Goal: Task Accomplishment & Management: Complete application form

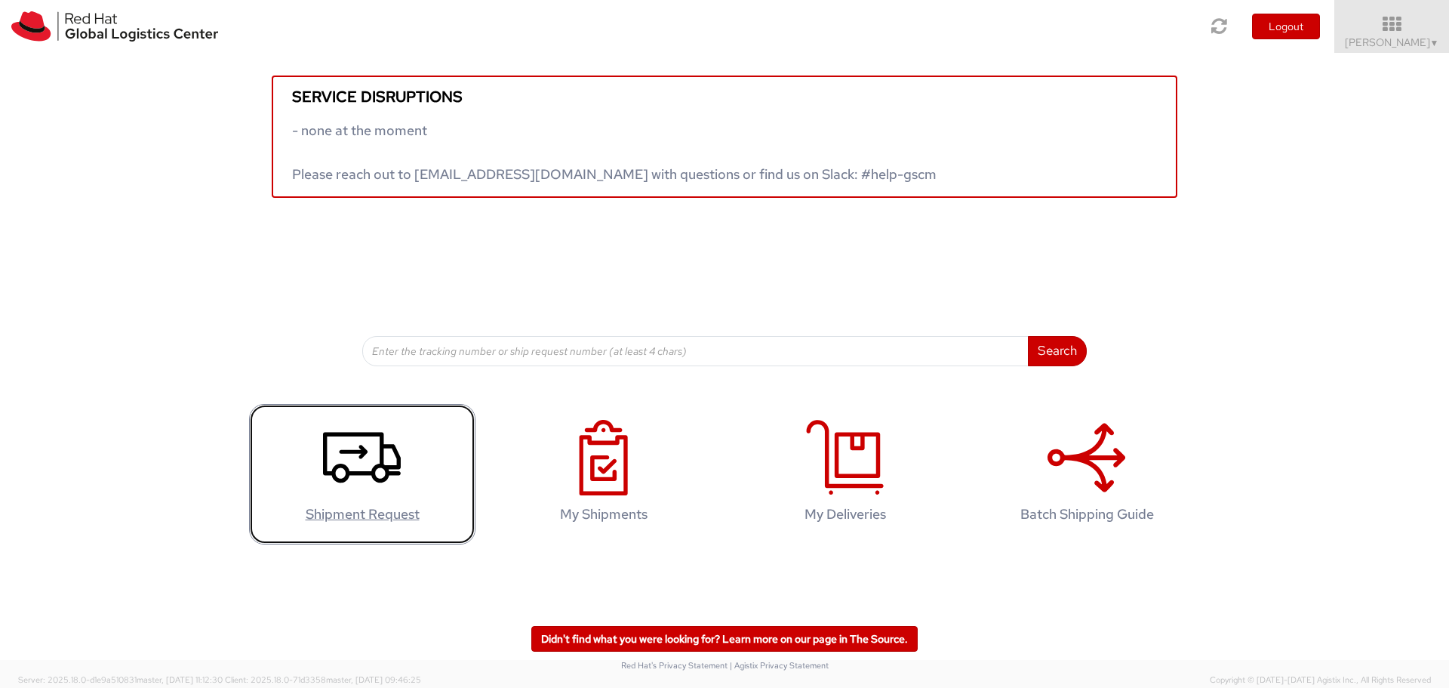
click at [358, 454] on icon at bounding box center [362, 457] width 78 height 75
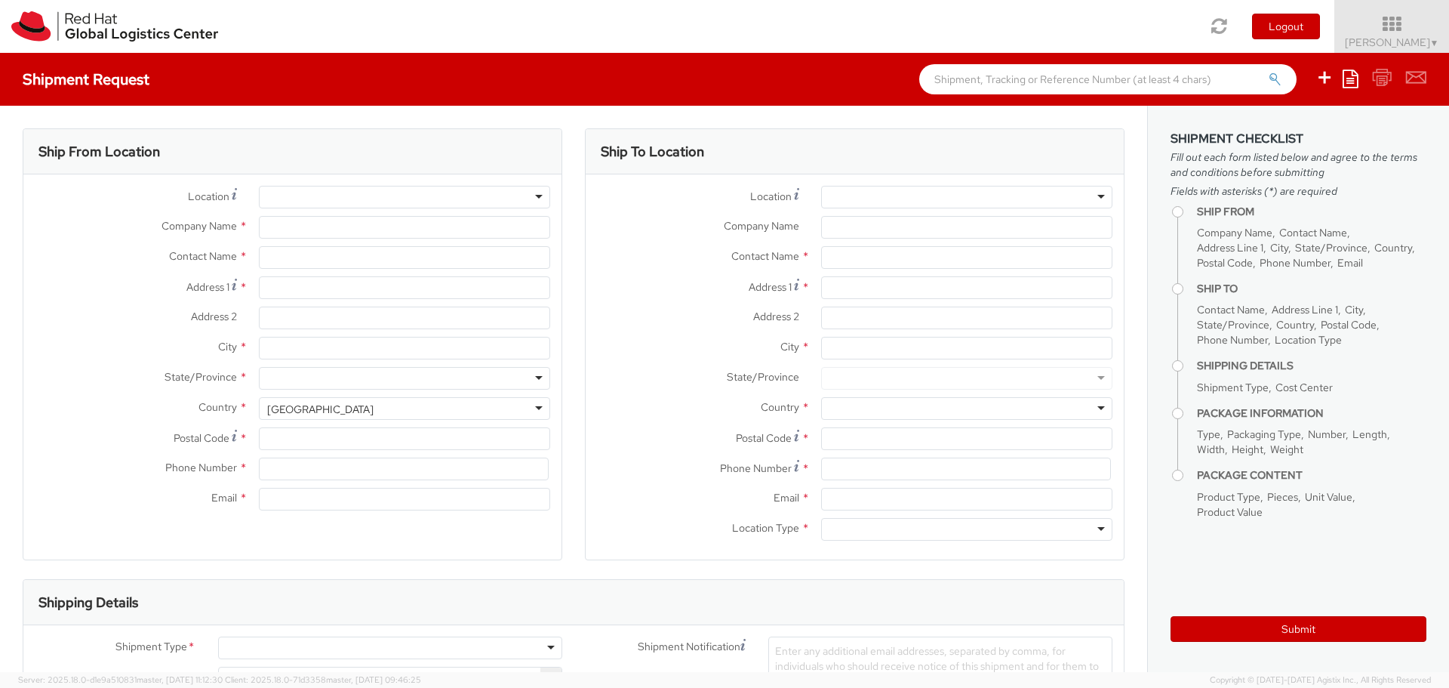
select select
select select "765"
type input "Red Hat Asia Pacific Pte Ltd"
type input "[PERSON_NAME]"
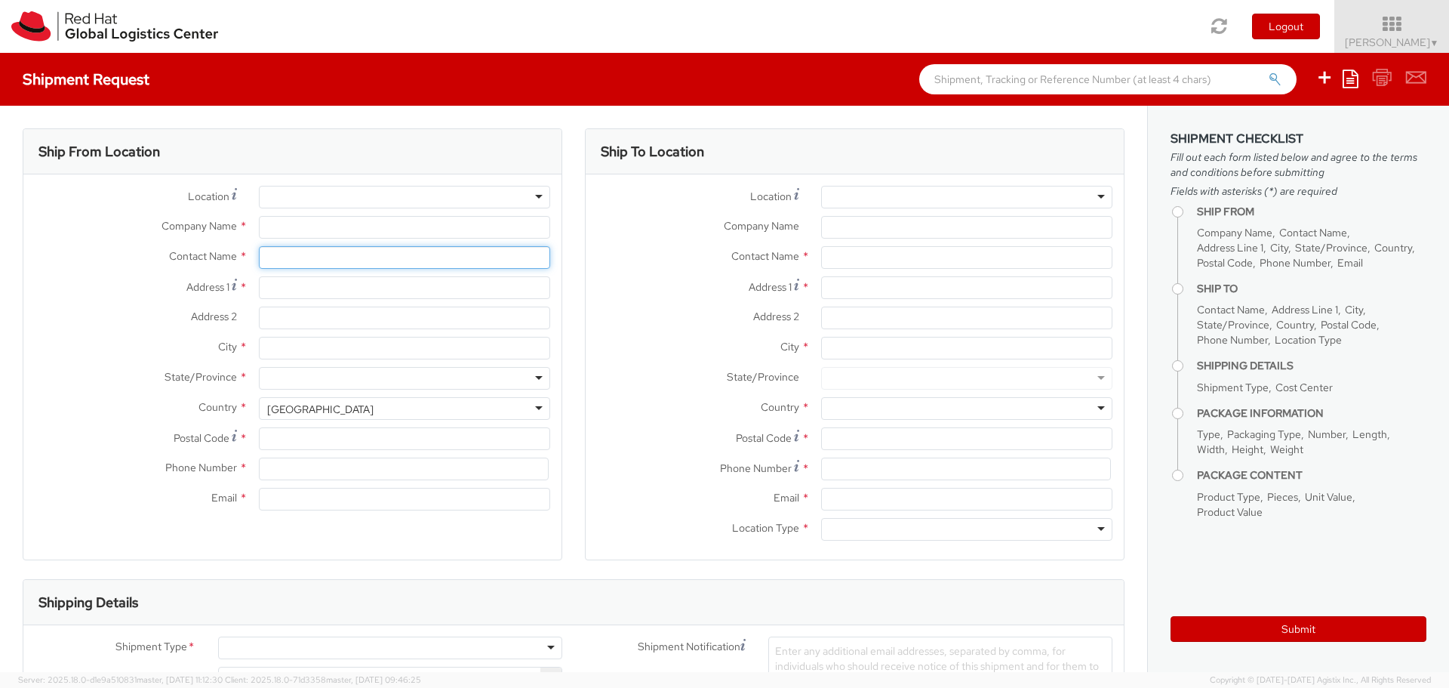
type input "[STREET_ADDRESS]"
type input "CapitaSpring"
type input "[GEOGRAPHIC_DATA]"
type input "048948"
type input "65 6490 4200"
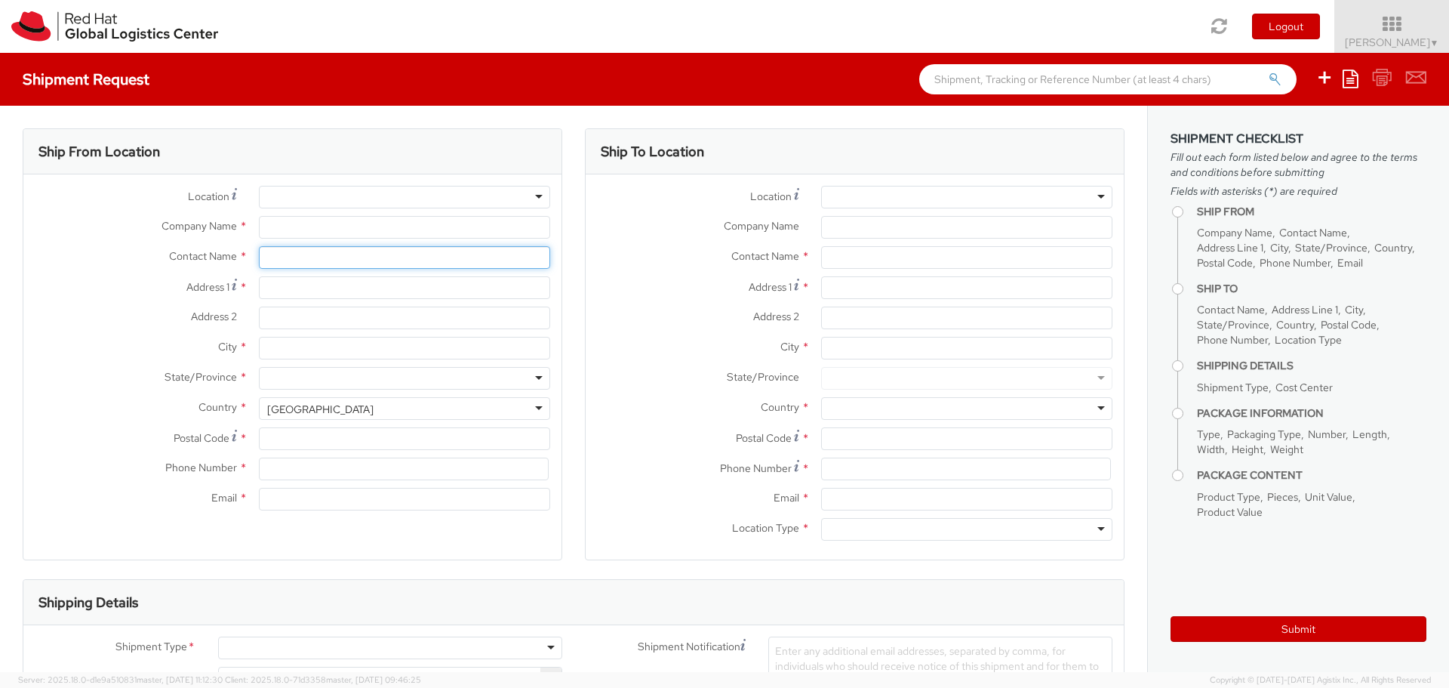
type input "[EMAIL_ADDRESS][DOMAIN_NAME]"
select select "CM"
select select "KGS"
click at [270, 263] on input "[PERSON_NAME]" at bounding box center [404, 257] width 291 height 23
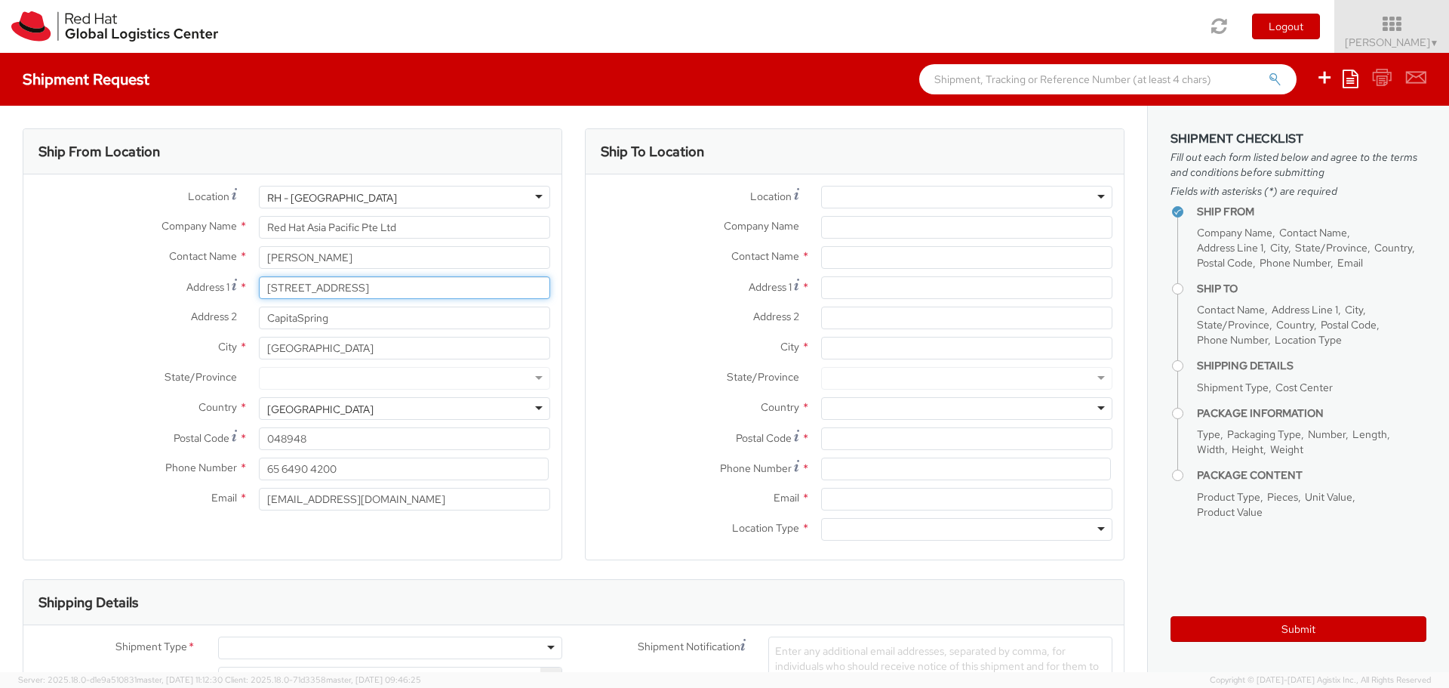
click at [437, 294] on input "[STREET_ADDRESS]" at bounding box center [404, 287] width 291 height 23
drag, startPoint x: 431, startPoint y: 288, endPoint x: 212, endPoint y: 265, distance: 220.1
click at [212, 265] on div "Location * [GEOGRAPHIC_DATA] - [GEOGRAPHIC_DATA] [GEOGRAPHIC_DATA] - [GEOGRAPHI…" at bounding box center [292, 352] width 538 height 332
type input "B"
type input "Blk [STREET_ADDRESS][PERSON_NAME]"
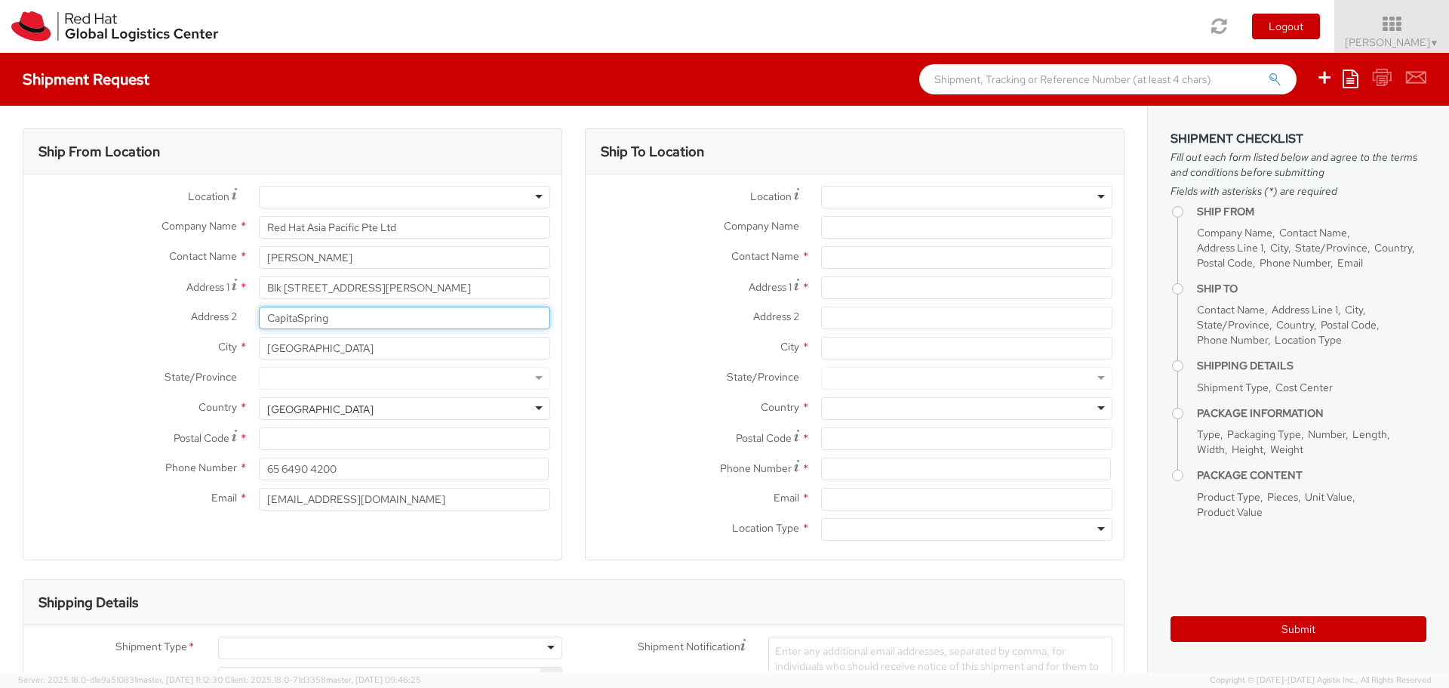
click at [352, 325] on input "CapitaSpring" at bounding box center [404, 317] width 291 height 23
drag, startPoint x: 352, startPoint y: 322, endPoint x: 240, endPoint y: 309, distance: 112.4
click at [240, 309] on div "Address 2 * CapitaSpring" at bounding box center [292, 317] width 538 height 23
type input "#08-139"
click at [354, 468] on input "65 6490 4200" at bounding box center [404, 468] width 290 height 23
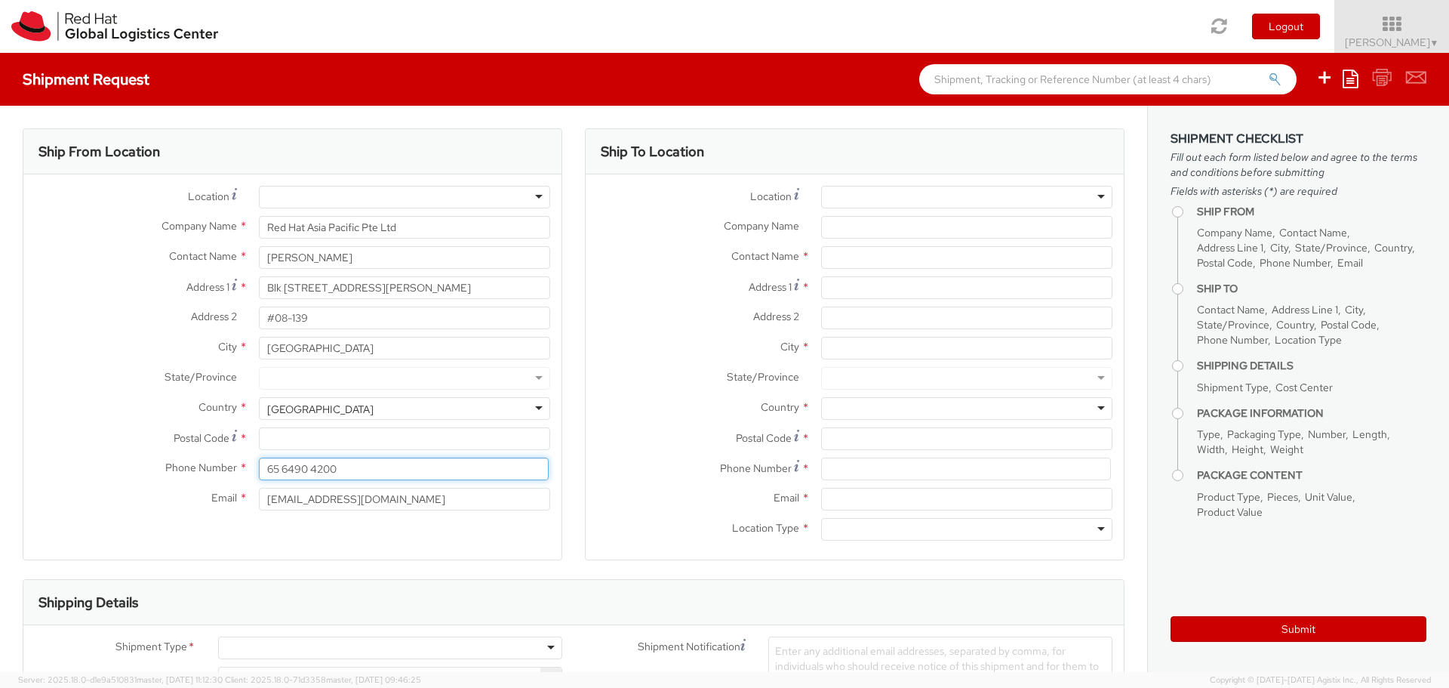
drag, startPoint x: 354, startPoint y: 468, endPoint x: 212, endPoint y: 468, distance: 141.9
click at [212, 468] on div "Phone Number * 65 6490 4200" at bounding box center [292, 468] width 538 height 23
type input "90226906"
click at [838, 254] on input "text" at bounding box center [966, 257] width 291 height 23
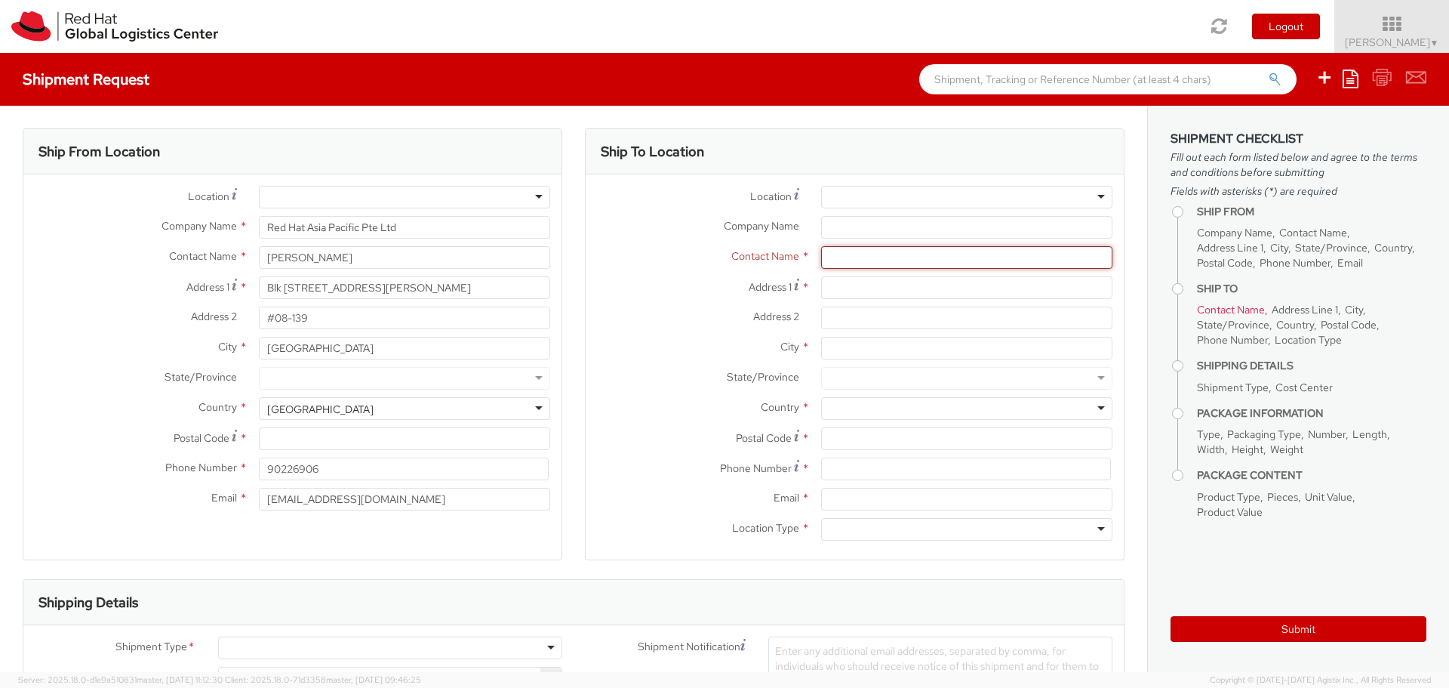
paste input "[PERSON_NAME]"
type input "[PERSON_NAME]"
click at [849, 226] on input "Company Name *" at bounding box center [966, 227] width 291 height 23
paste input "TISCO Asset Management Co., Ltd."
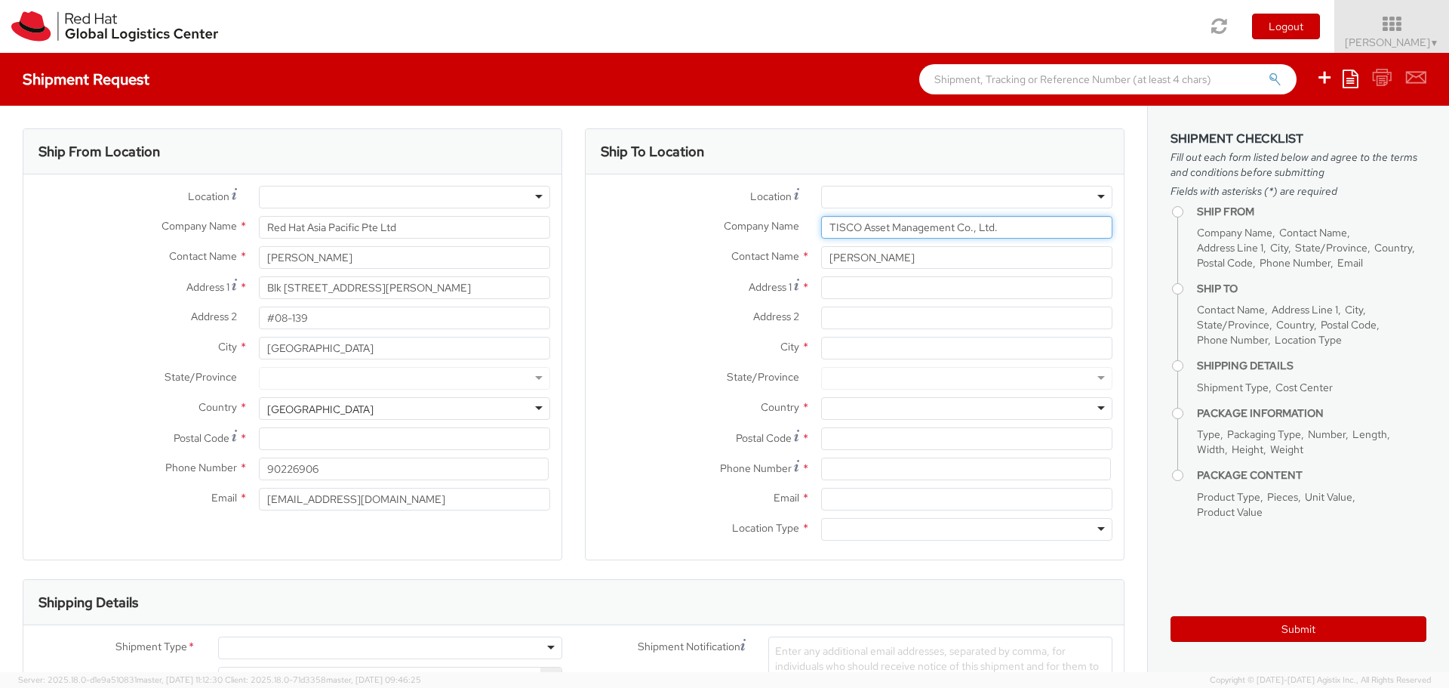
type input "TISCO Asset Management Co., Ltd."
click at [838, 287] on input "Address 1 *" at bounding box center [966, 287] width 291 height 23
paste input "9th Fl.,[GEOGRAPHIC_DATA], 48/16-17"
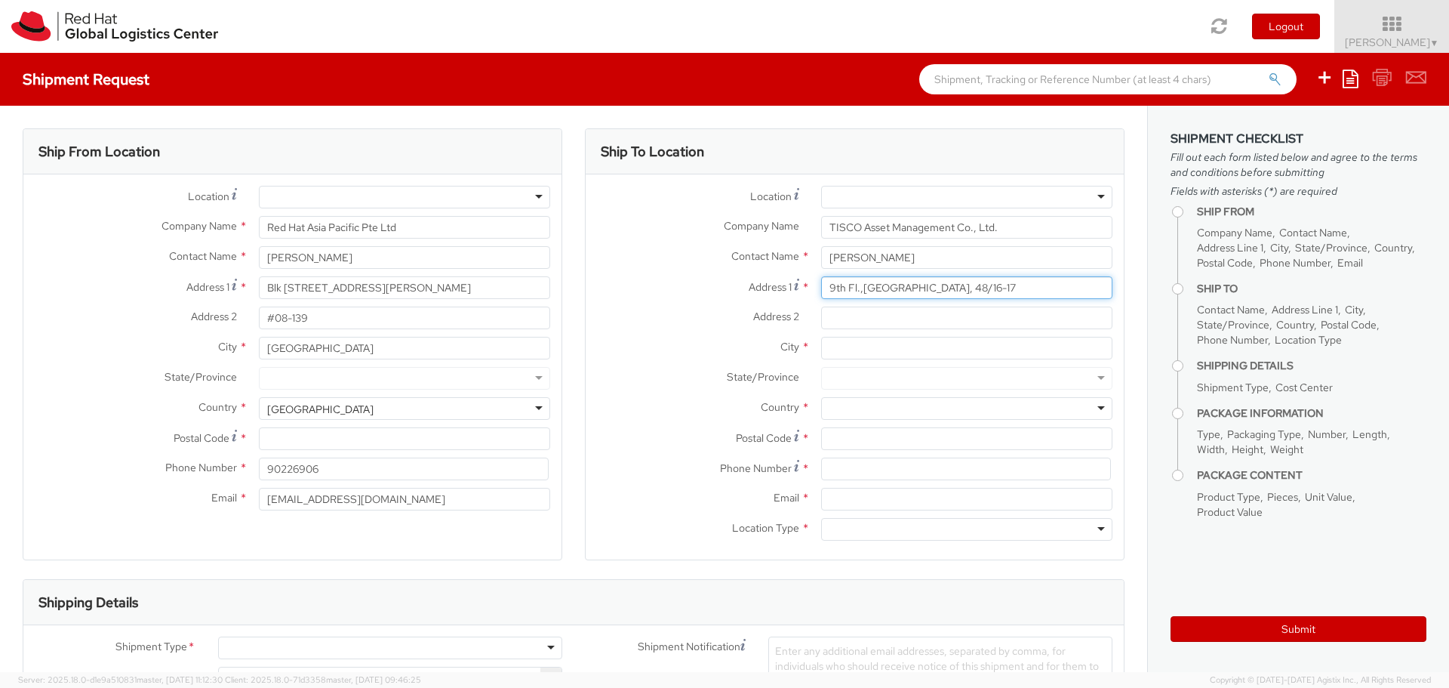
type input "9th Fl.,[GEOGRAPHIC_DATA], 48/16-17"
click at [829, 321] on input "Address 2 *" at bounding box center [966, 317] width 291 height 23
paste input "[GEOGRAPHIC_DATA]."
type input "[GEOGRAPHIC_DATA]."
click at [855, 353] on input "City *" at bounding box center [966, 348] width 291 height 23
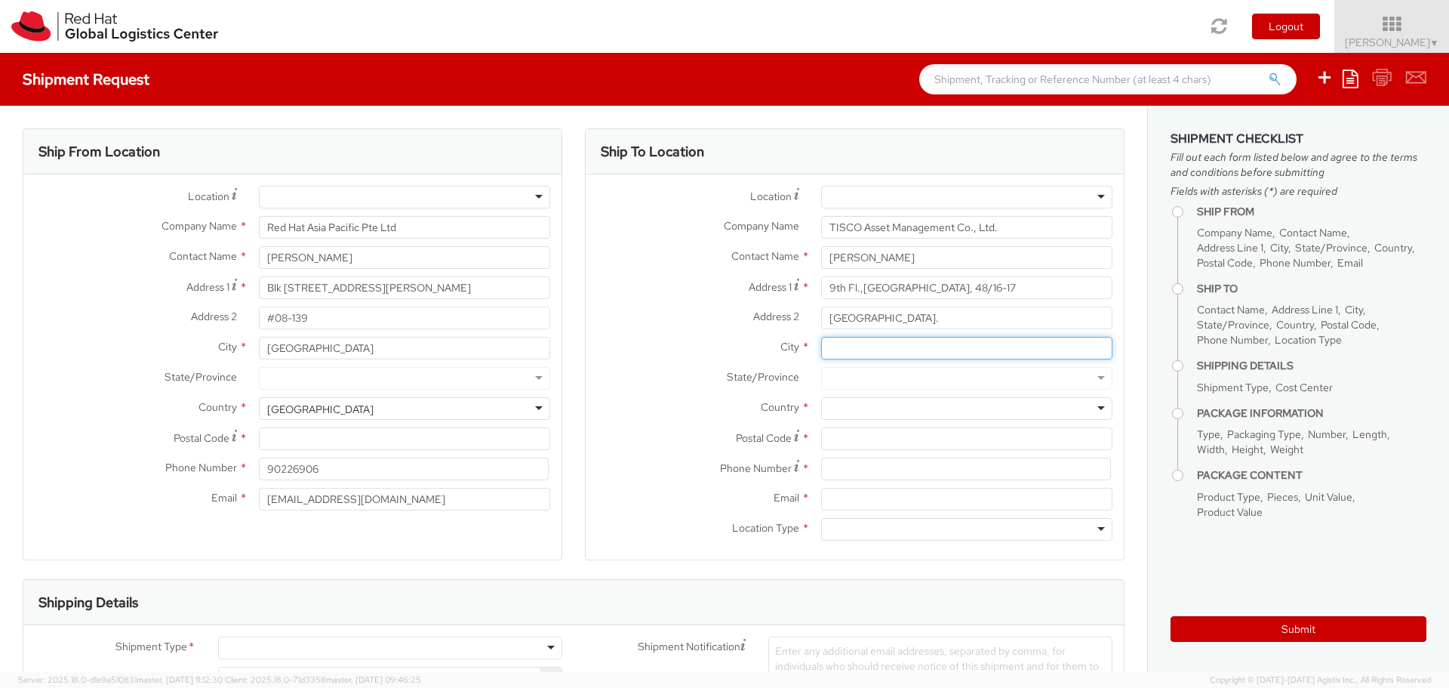
paste input "[GEOGRAPHIC_DATA]"
type input "[GEOGRAPHIC_DATA]"
click at [855, 411] on div at bounding box center [966, 408] width 291 height 23
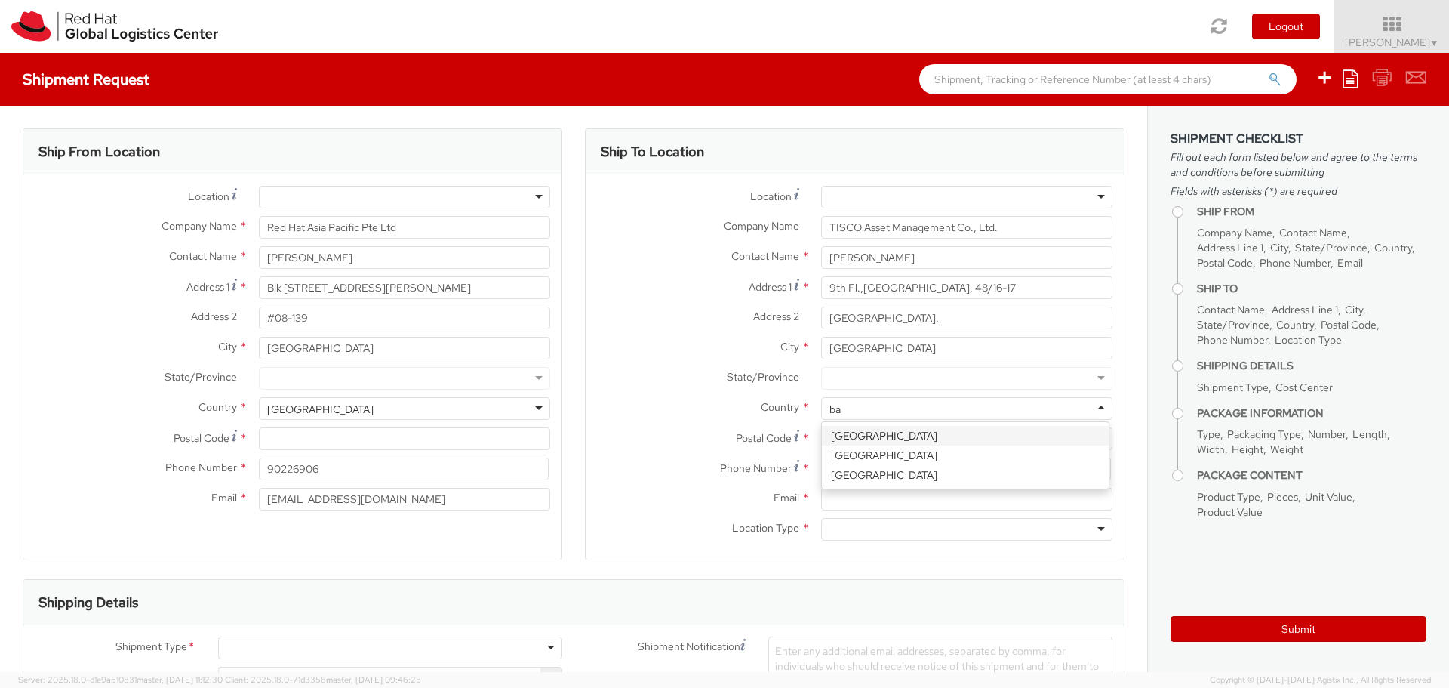
type input "b"
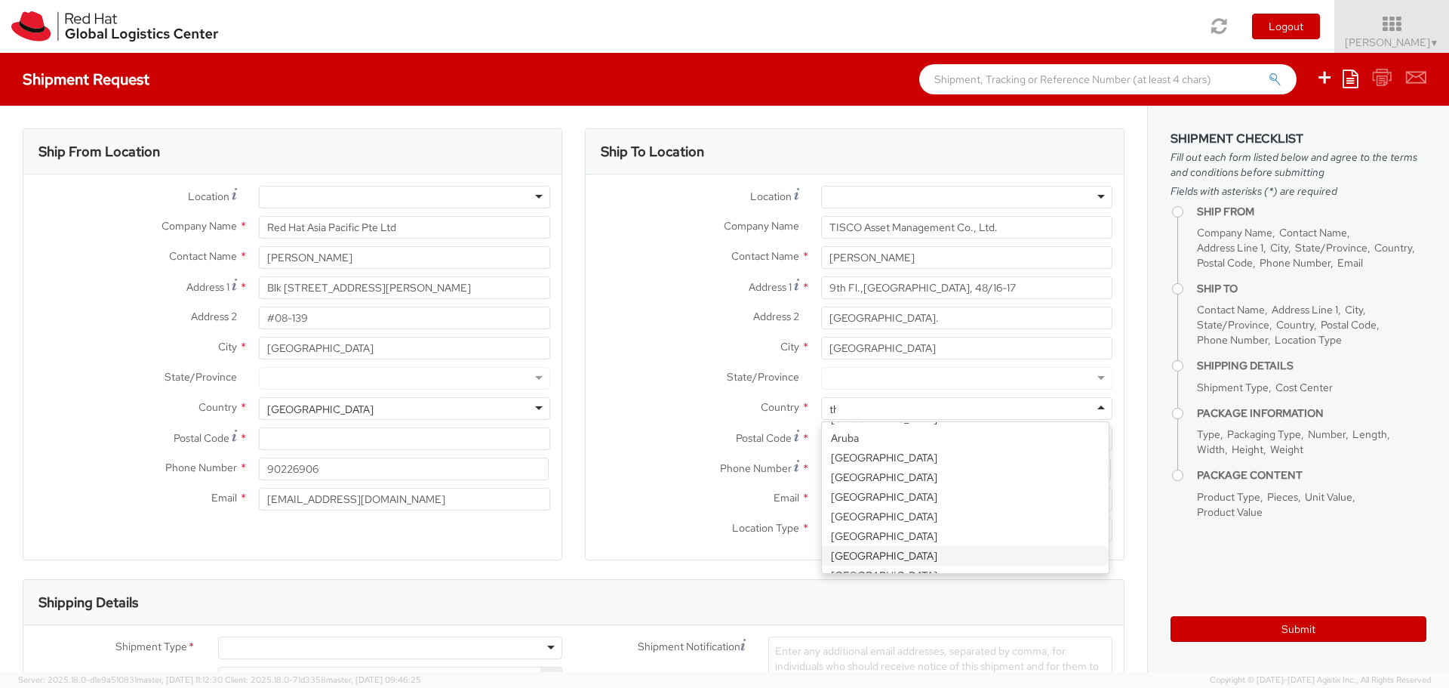
scroll to position [4, 0]
type input "thai"
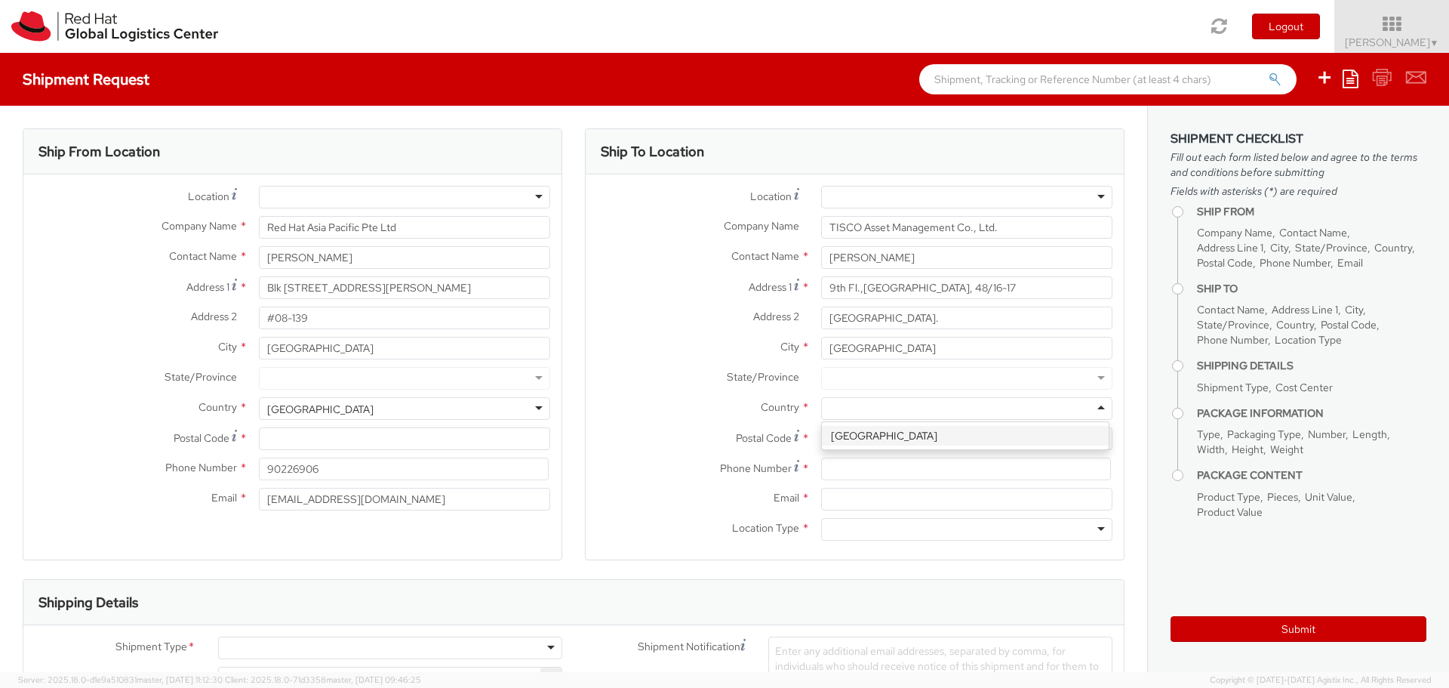
scroll to position [0, 0]
click at [836, 441] on input "Postal Code *" at bounding box center [966, 438] width 291 height 23
paste input "10500"
type input "10500"
click at [841, 463] on input at bounding box center [966, 468] width 290 height 23
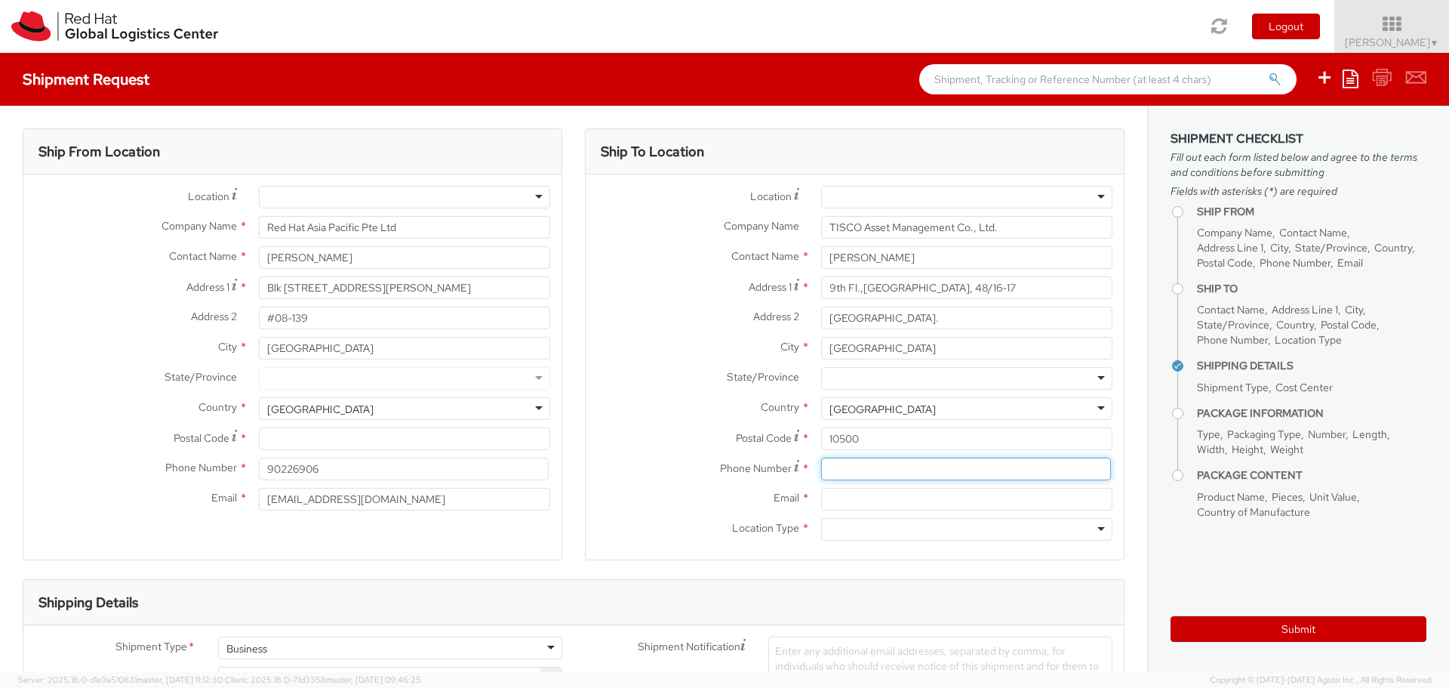
paste input "026336706"
type input "026336706"
click at [849, 503] on input "Email *" at bounding box center [966, 499] width 291 height 23
paste input "[EMAIL_ADDRESS][DOMAIN_NAME]"
type input "[EMAIL_ADDRESS][DOMAIN_NAME]"
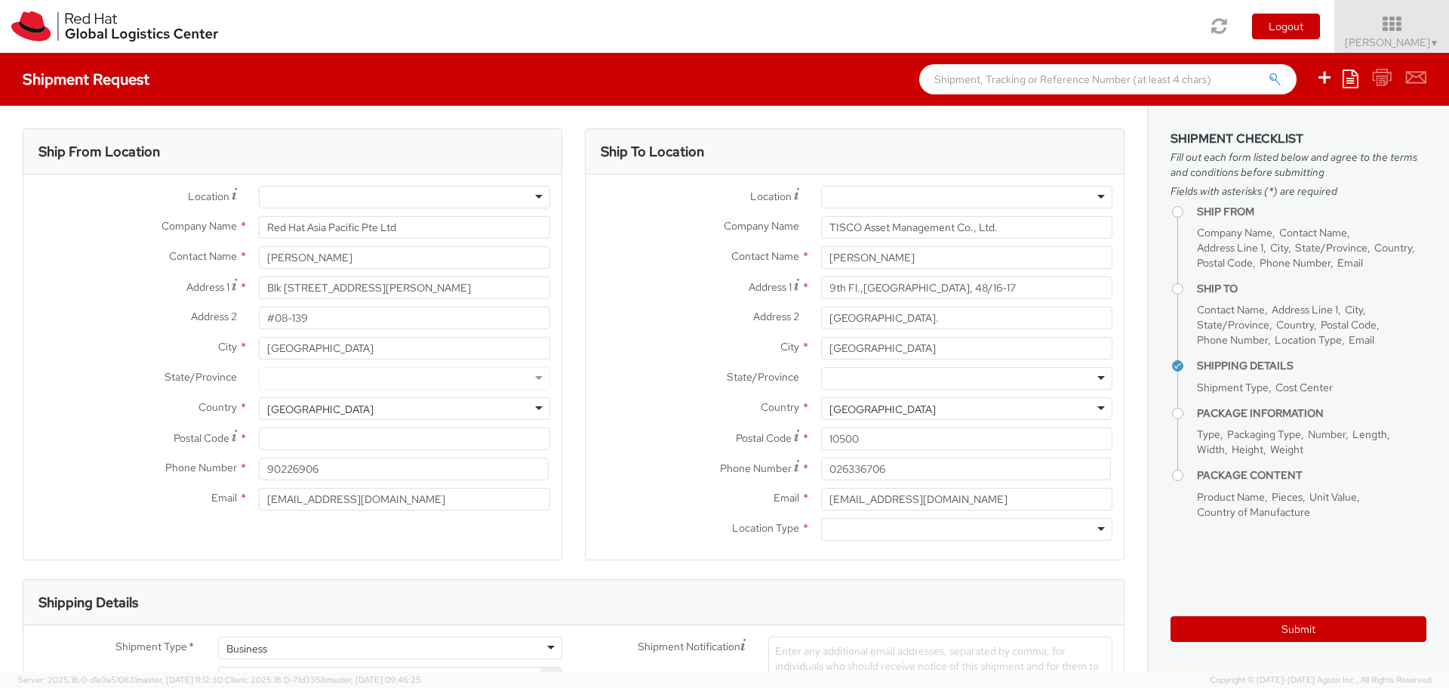
click at [1092, 531] on div at bounding box center [966, 529] width 291 height 23
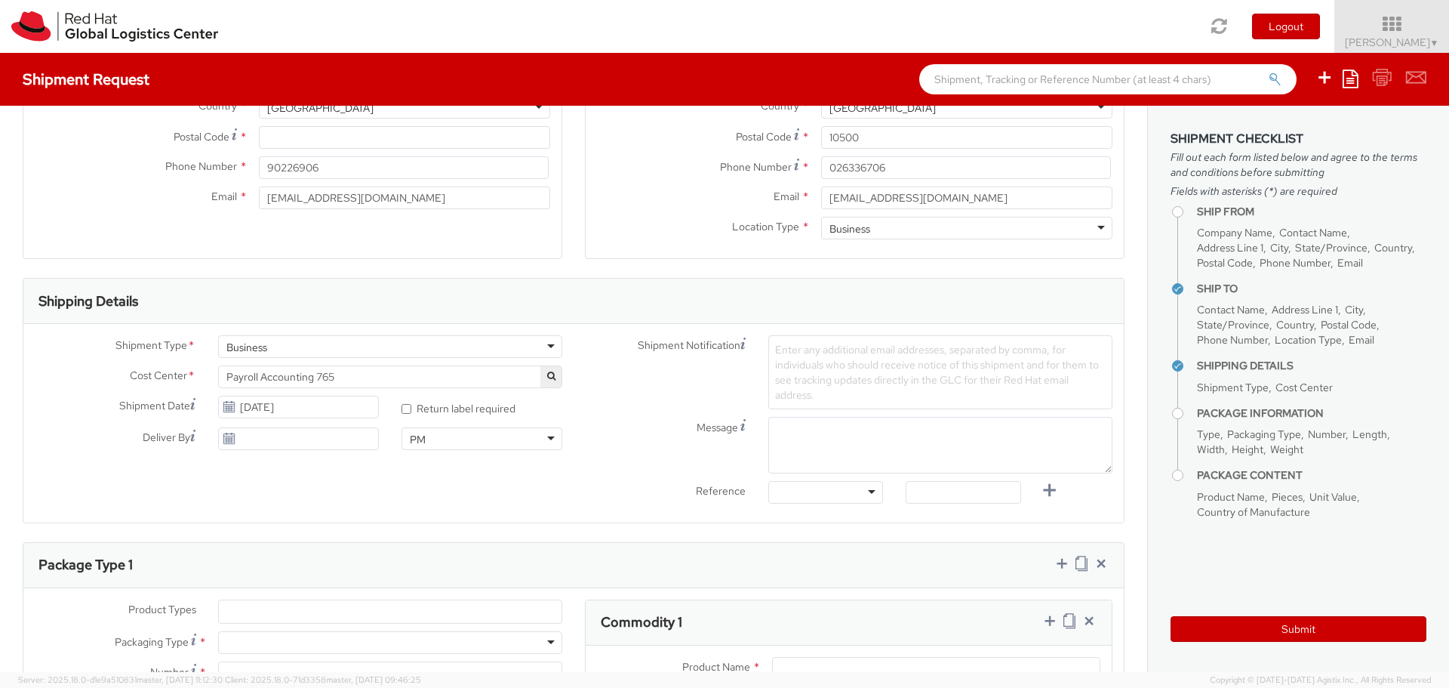
scroll to position [302, 0]
click at [803, 355] on span "Enter any additional email addresses, separated by comma, for individuals who s…" at bounding box center [937, 371] width 324 height 59
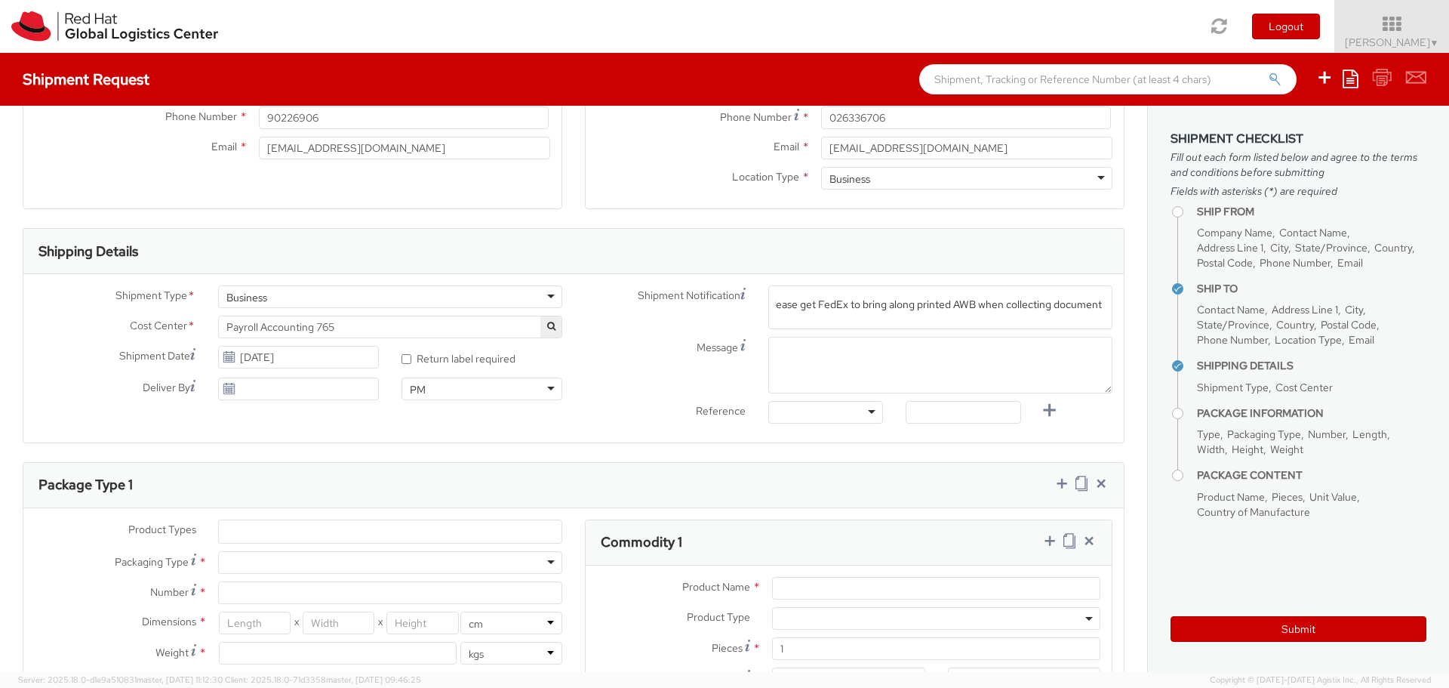
scroll to position [453, 0]
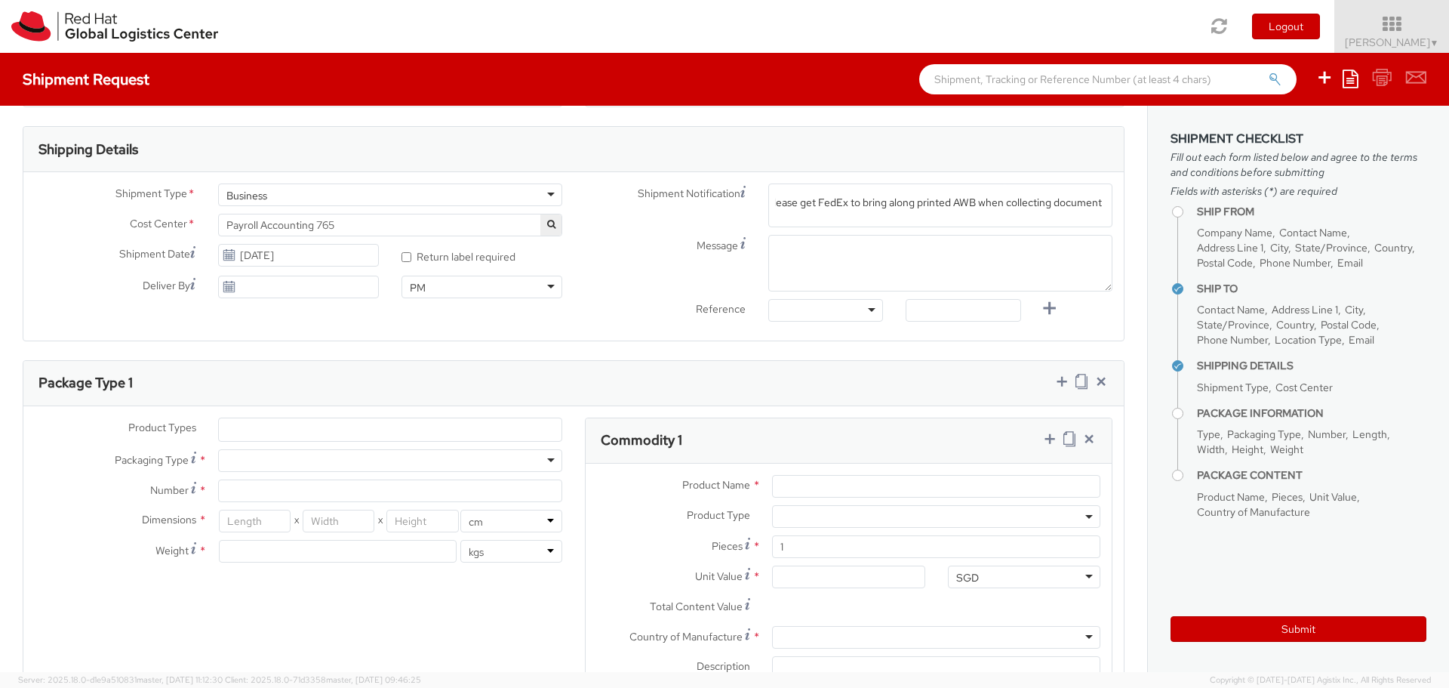
type input "Please get FedEx to bring along printed AWB when collecting document"
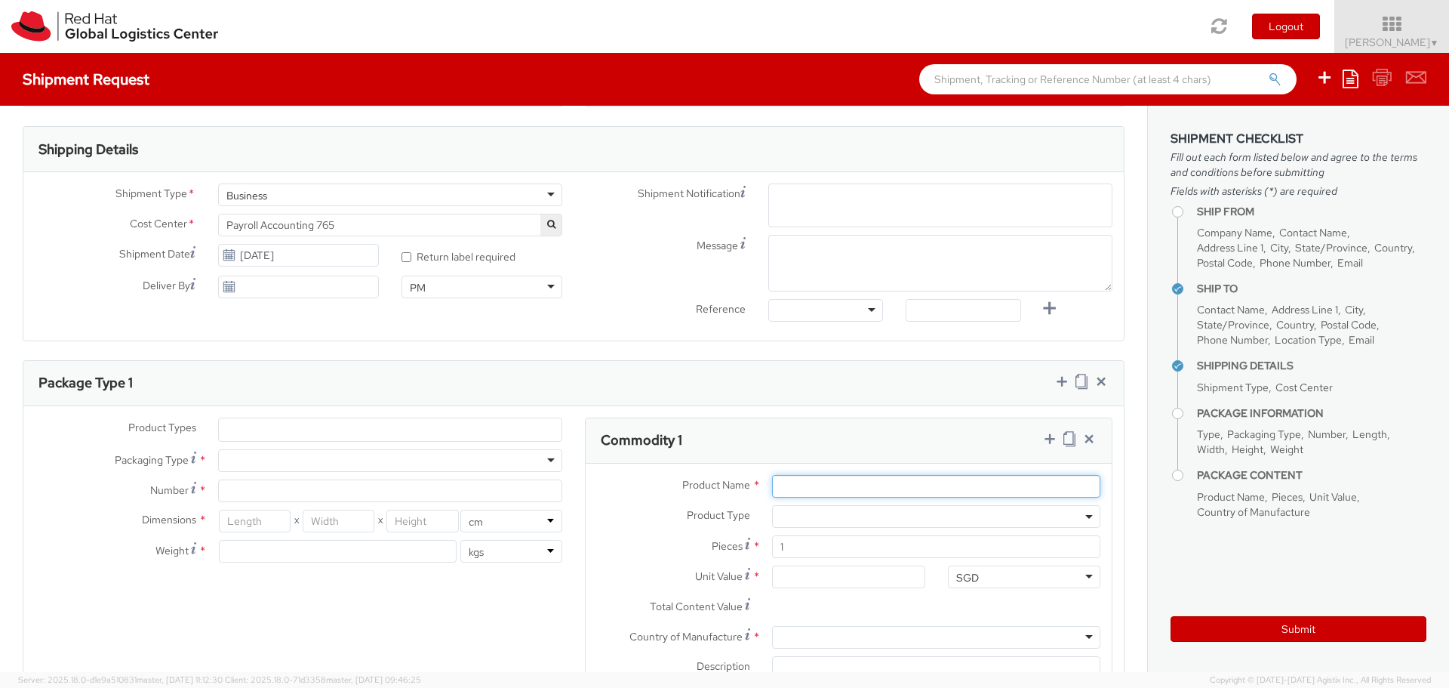
scroll to position [0, 0]
click at [808, 487] on input "Product Name *" at bounding box center [936, 486] width 328 height 23
type input "document"
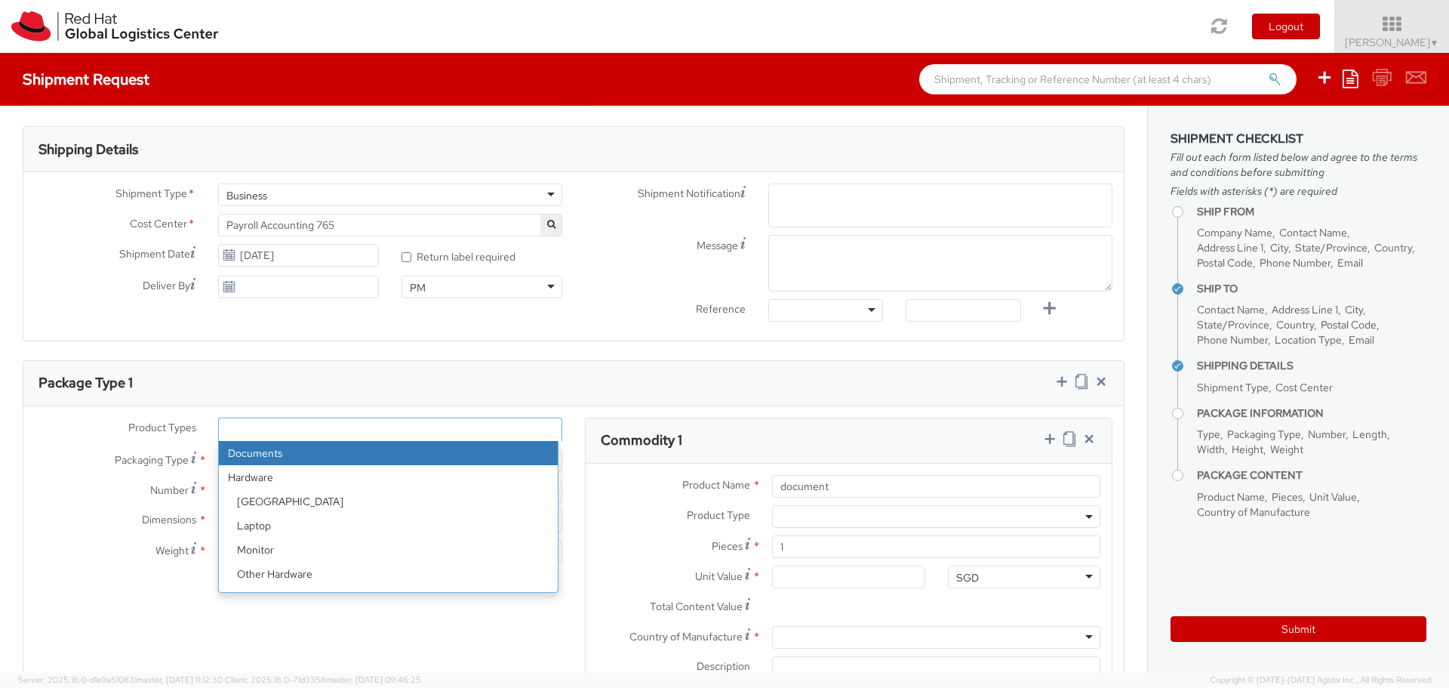
click at [301, 436] on ul at bounding box center [390, 429] width 343 height 23
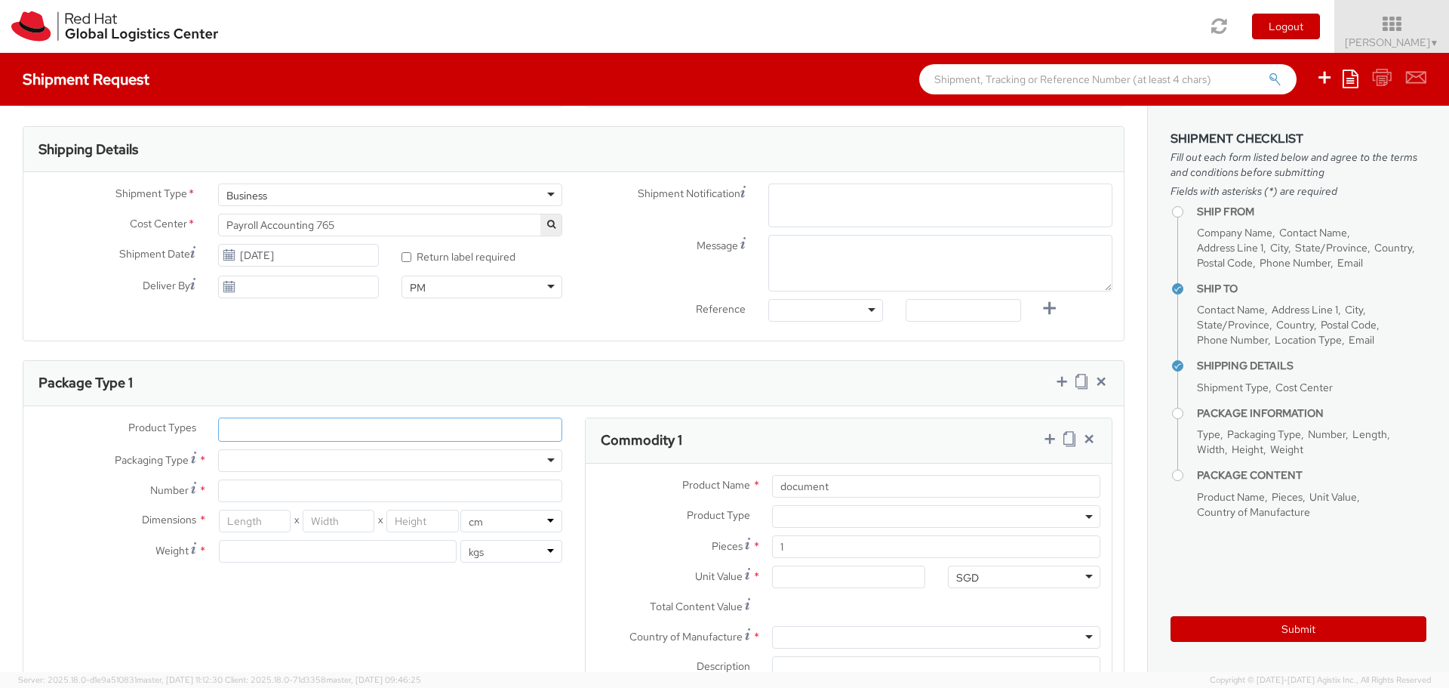
click at [301, 436] on ul at bounding box center [390, 429] width 343 height 23
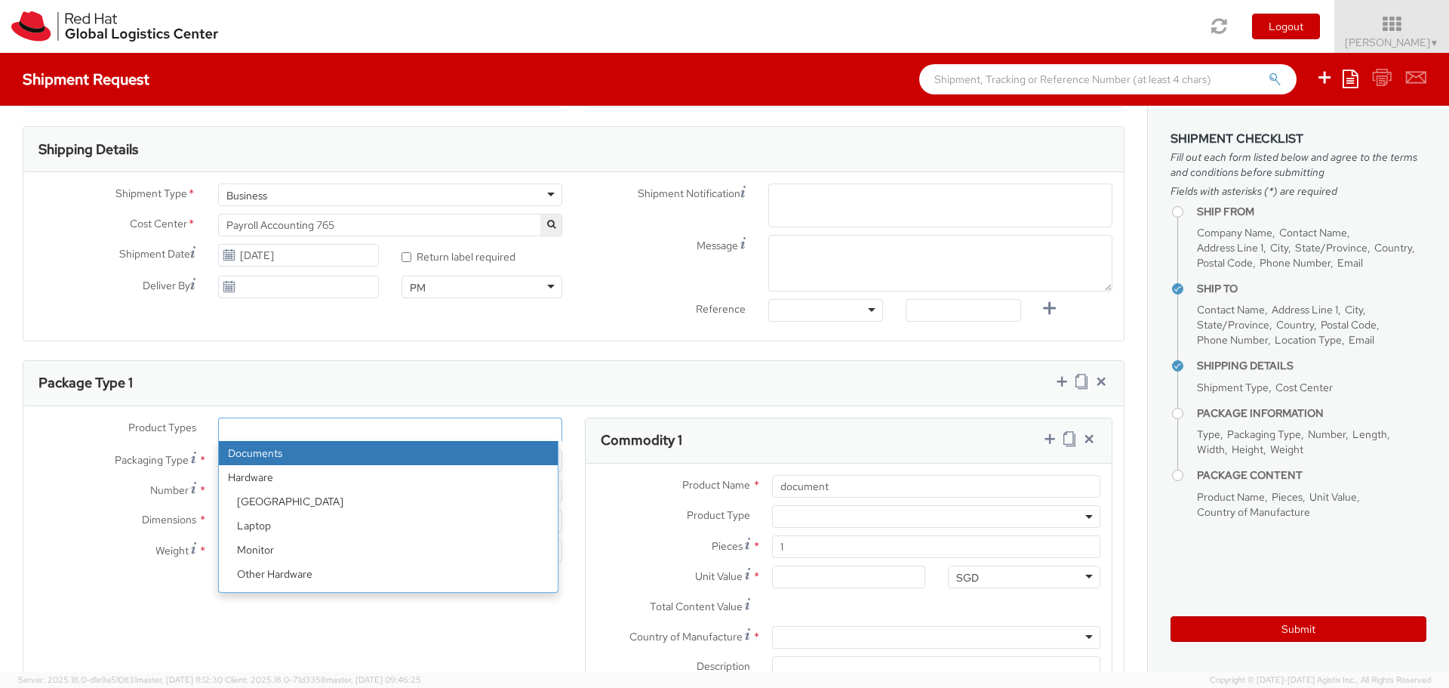
select select "DOCUMENT"
type input "Documents"
select select "DOCUMENT"
type input "1.00"
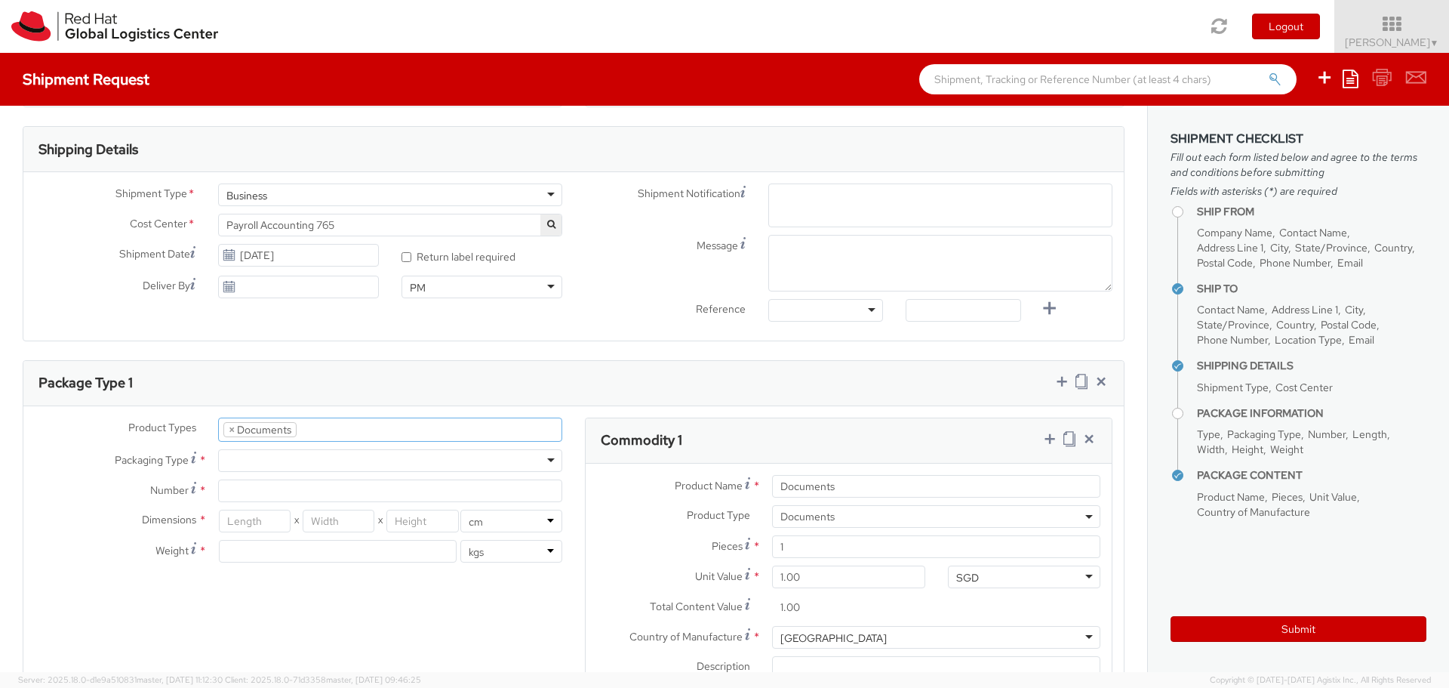
click at [544, 461] on div at bounding box center [390, 460] width 344 height 23
type input "1"
type input "24.13"
type input "31.75"
type input "0.64"
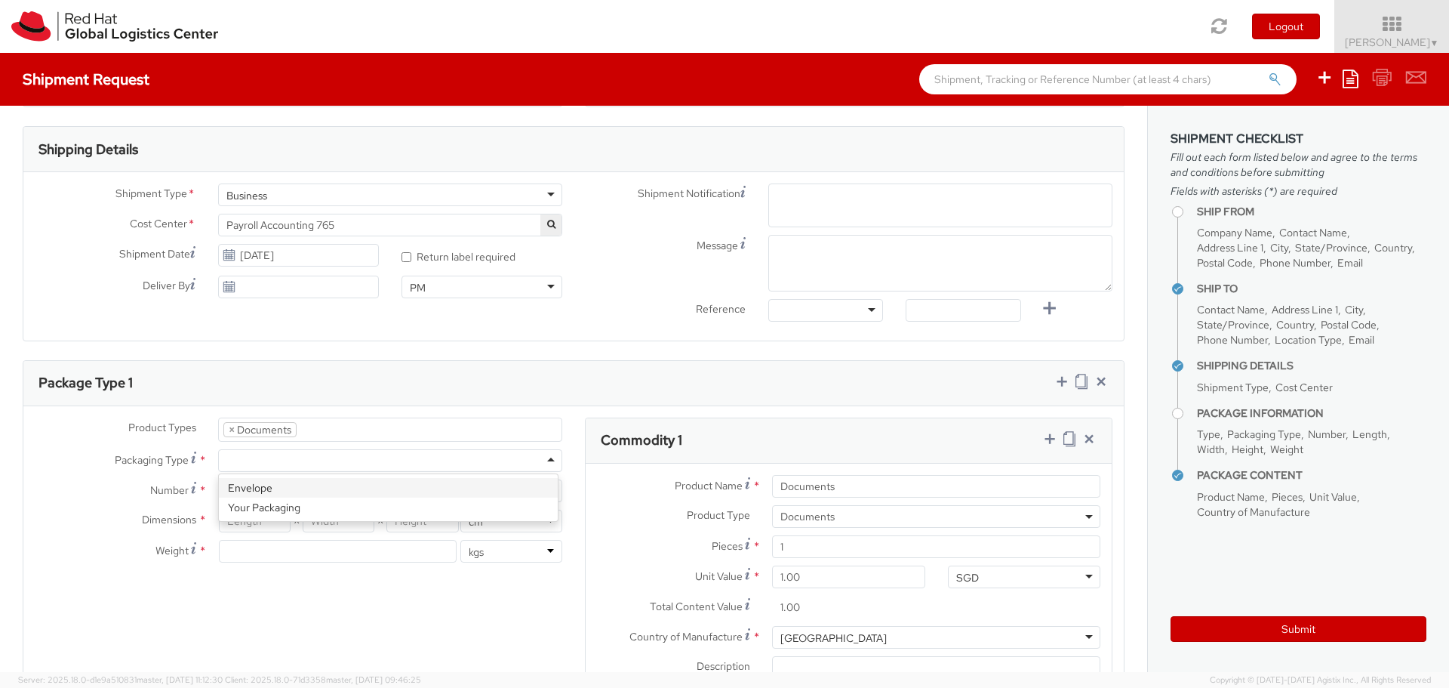
type input "0.5"
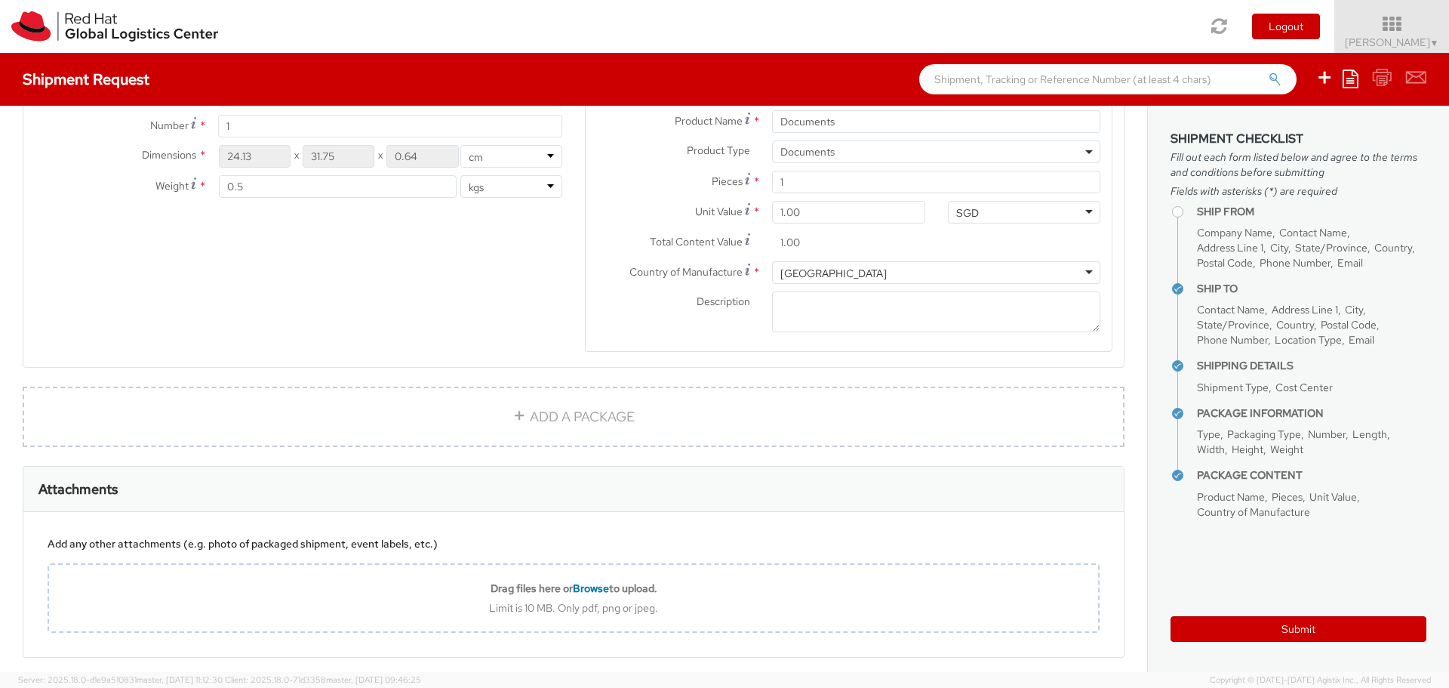
scroll to position [882, 0]
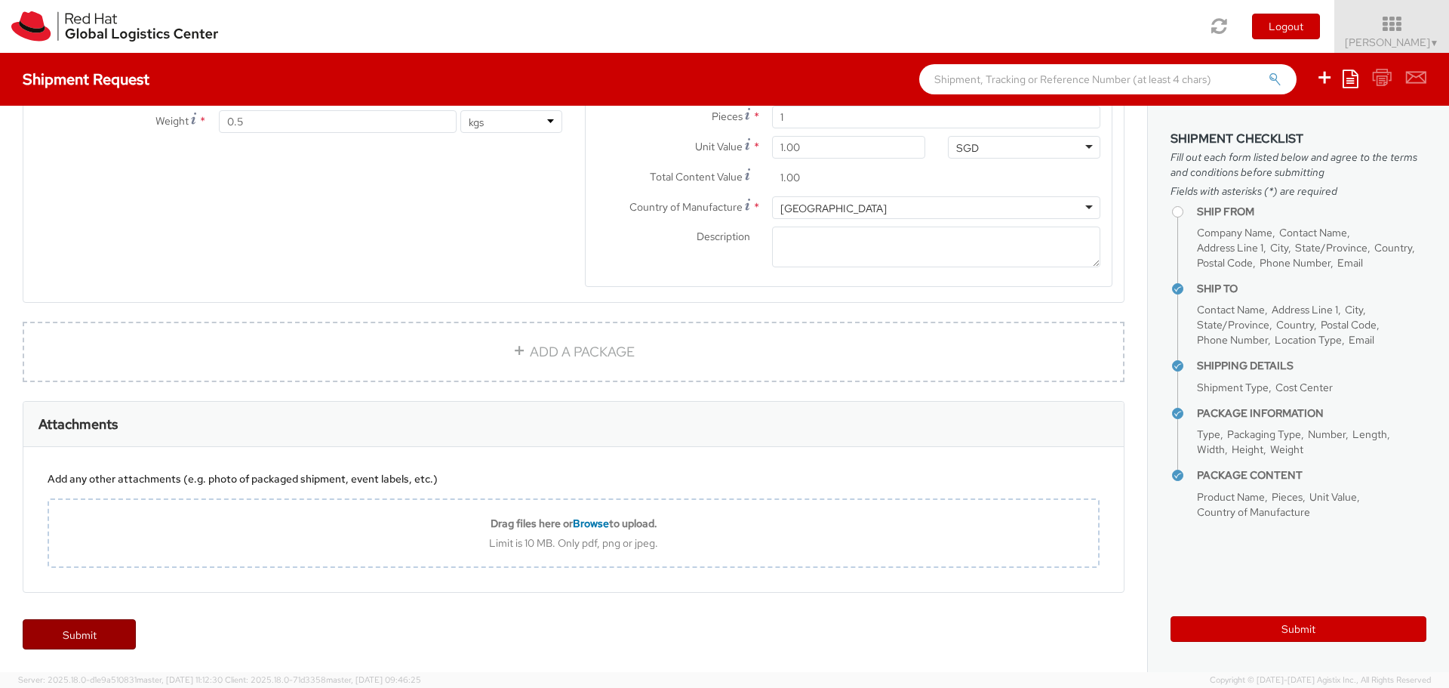
click at [79, 633] on link "Submit" at bounding box center [79, 634] width 113 height 30
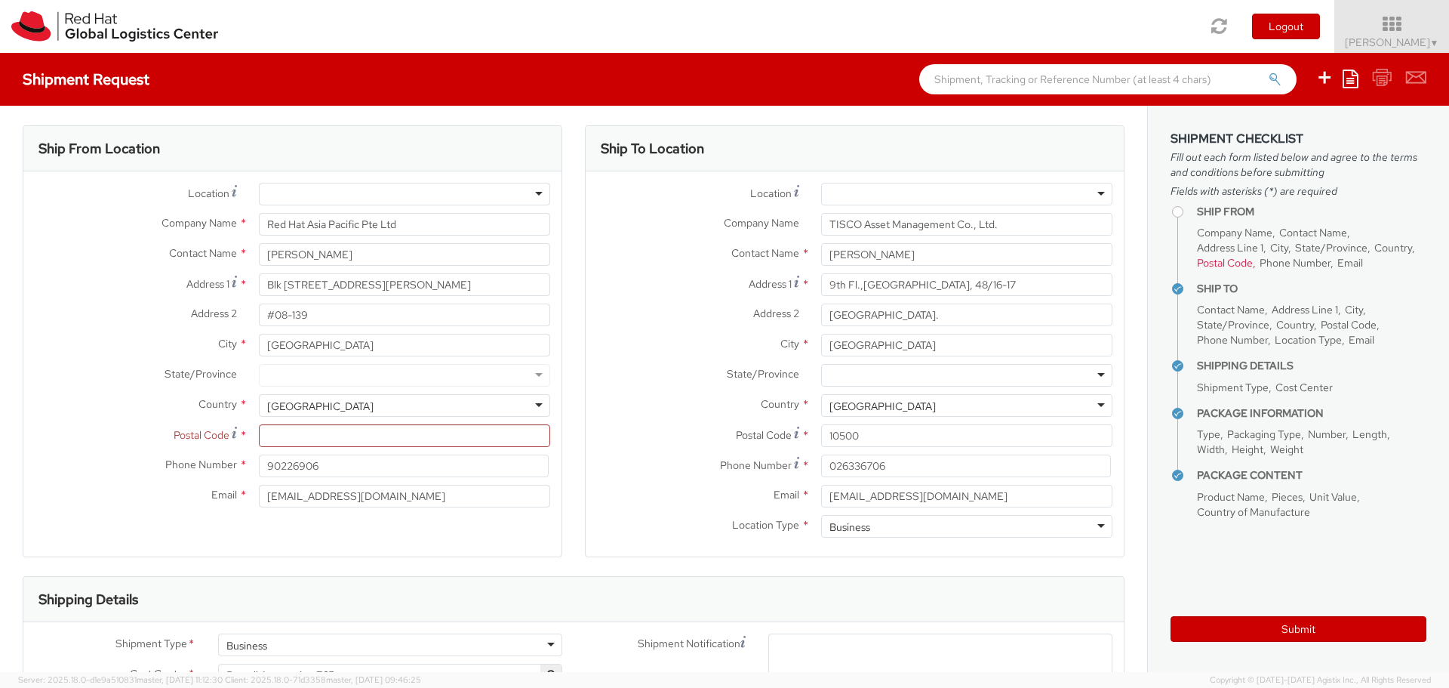
scroll to position [0, 0]
click at [296, 435] on input "Postal Code *" at bounding box center [404, 438] width 291 height 23
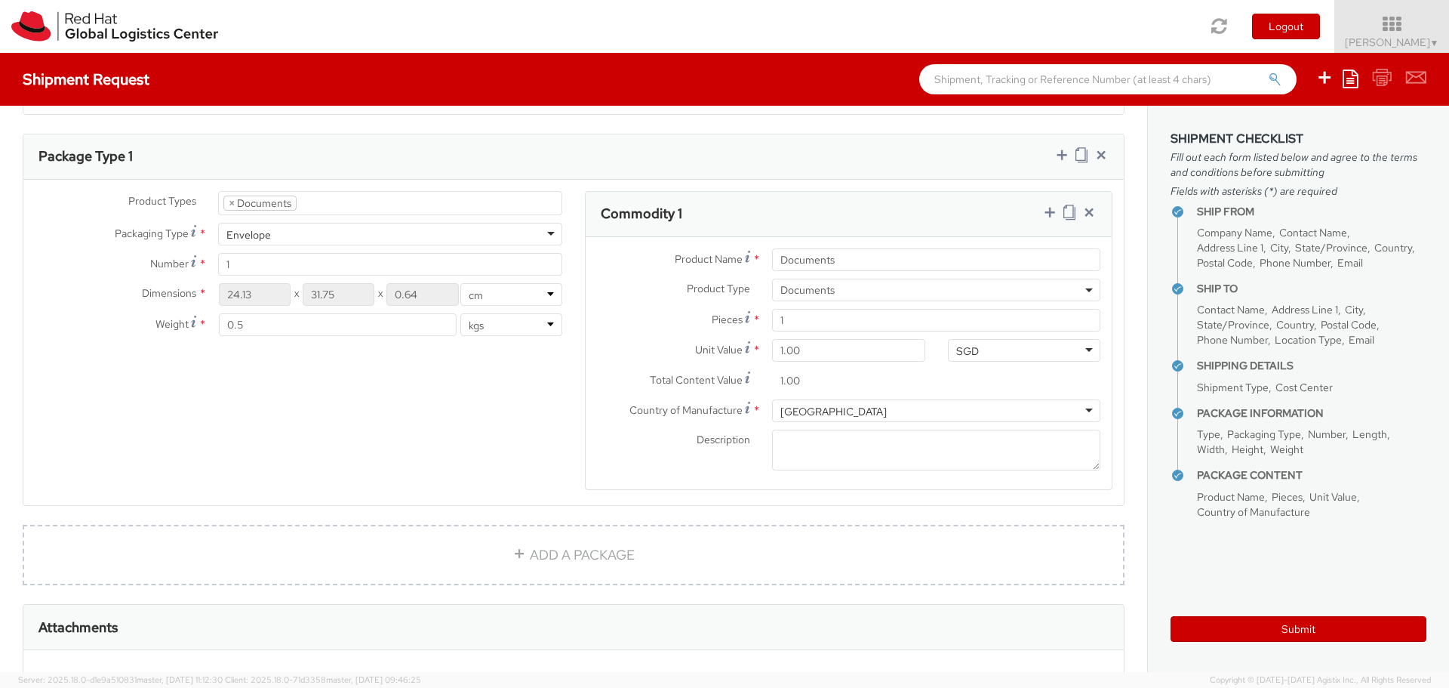
scroll to position [882, 0]
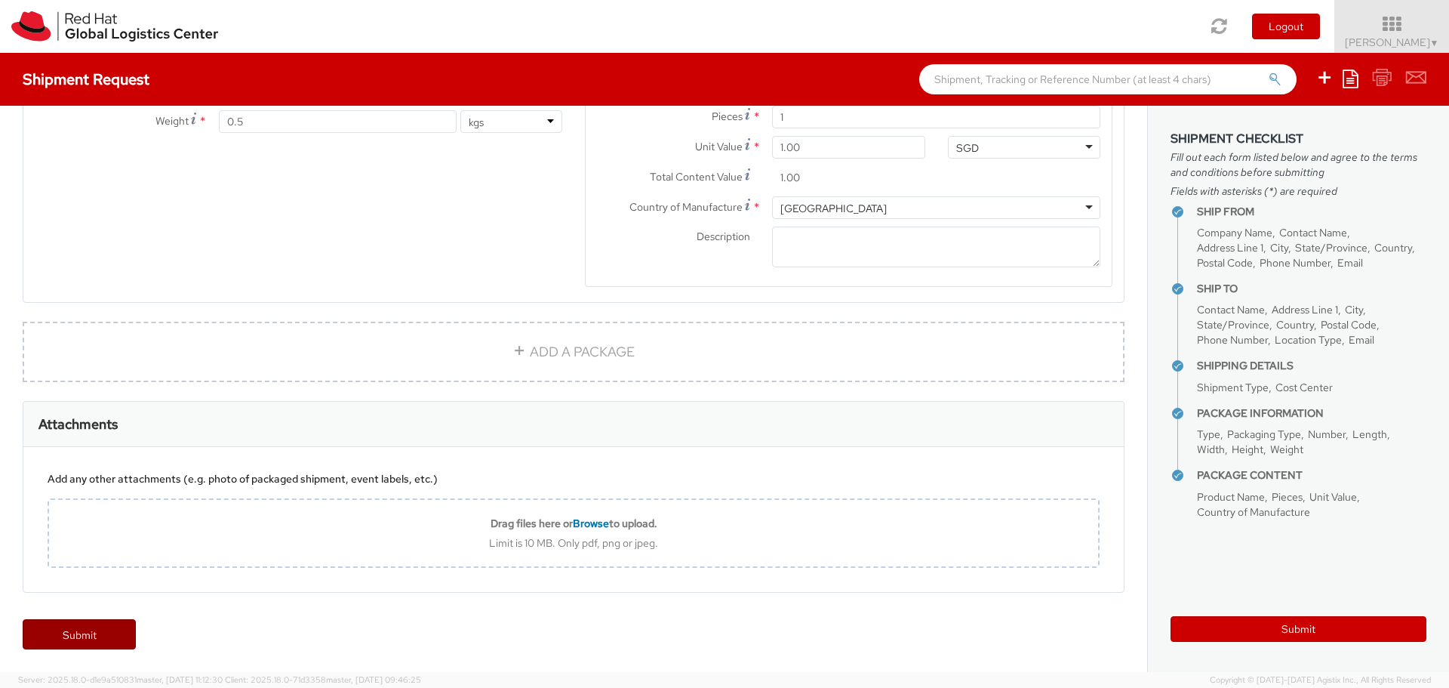
type input "680606"
click at [69, 632] on link "Submit" at bounding box center [79, 634] width 113 height 30
